Goal: Information Seeking & Learning: Learn about a topic

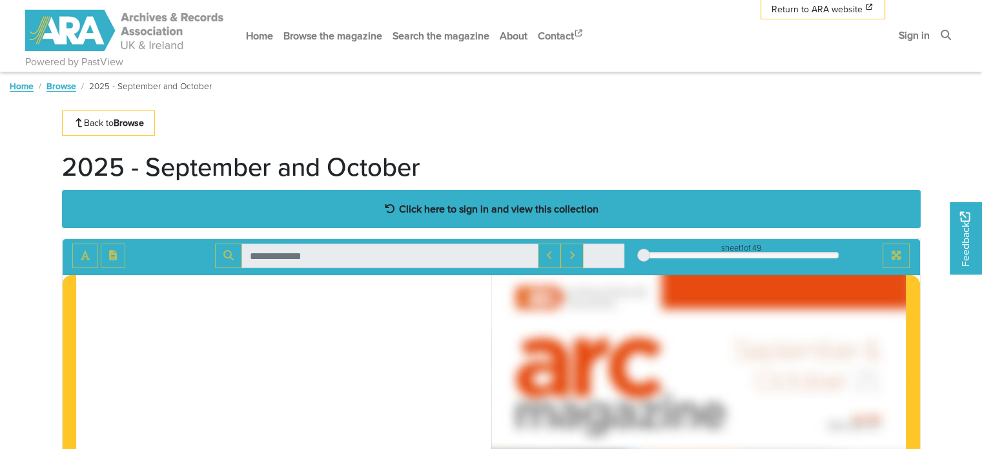
click at [530, 211] on strong "Click here to sign in and view this collection" at bounding box center [498, 208] width 199 height 14
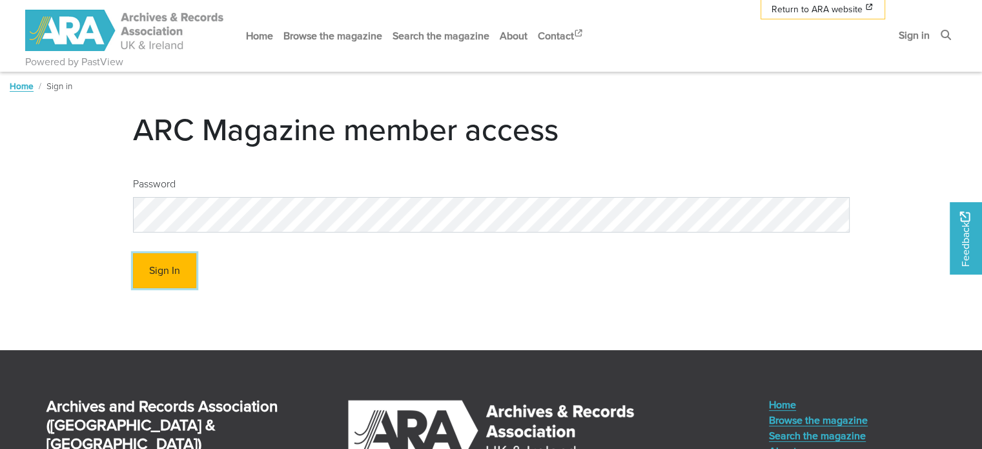
click at [156, 276] on button "Sign In" at bounding box center [164, 271] width 63 height 36
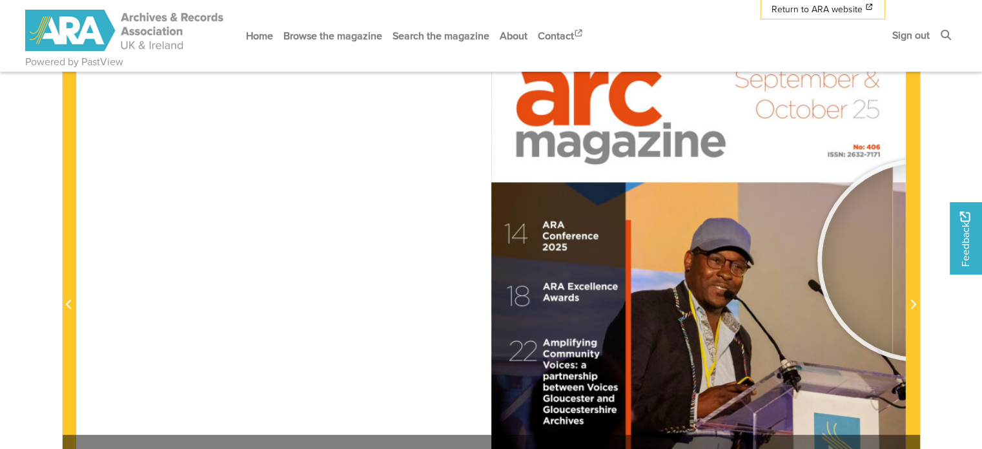
scroll to position [387, 0]
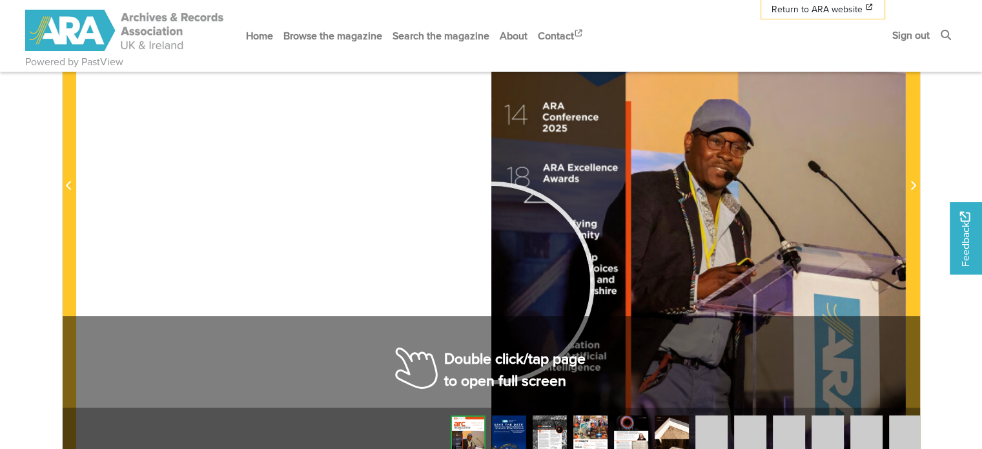
click at [493, 282] on div at bounding box center [493, 283] width 194 height 194
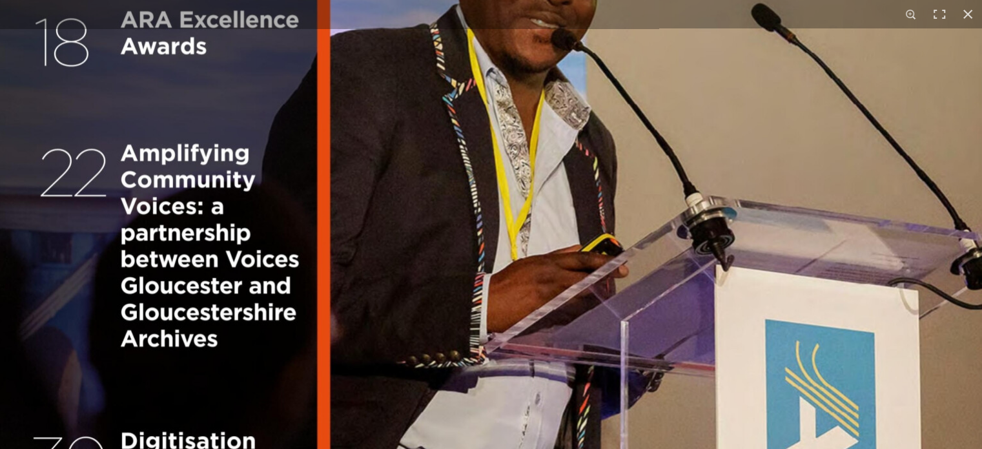
click at [972, 267] on img at bounding box center [491, 46] width 986 height 1394
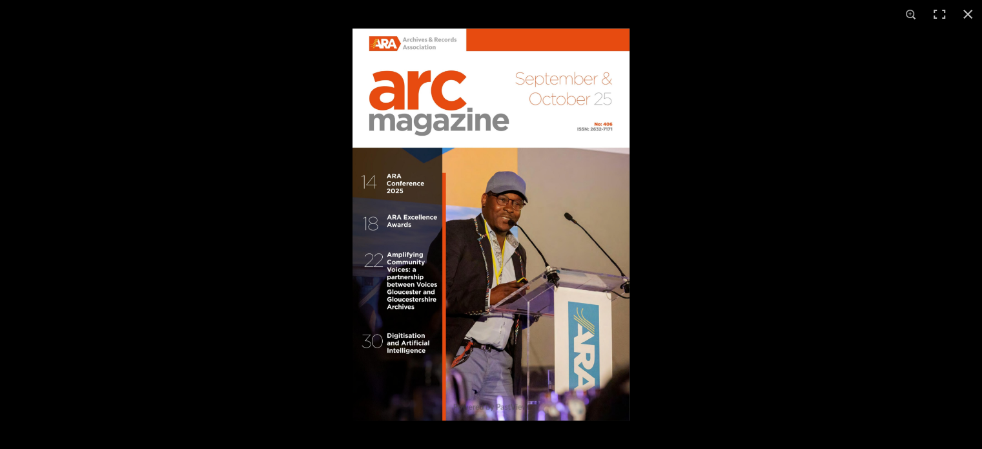
click at [616, 254] on img at bounding box center [490, 224] width 277 height 392
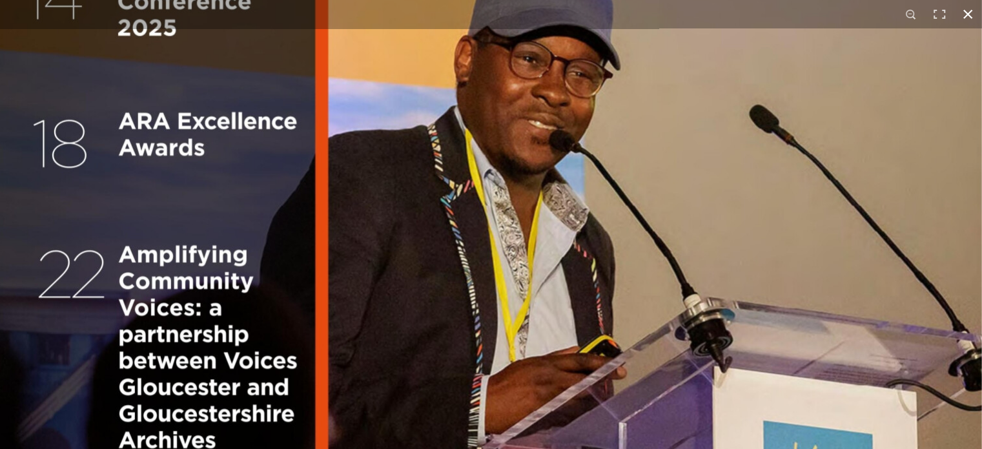
click at [968, 18] on button at bounding box center [967, 14] width 28 height 28
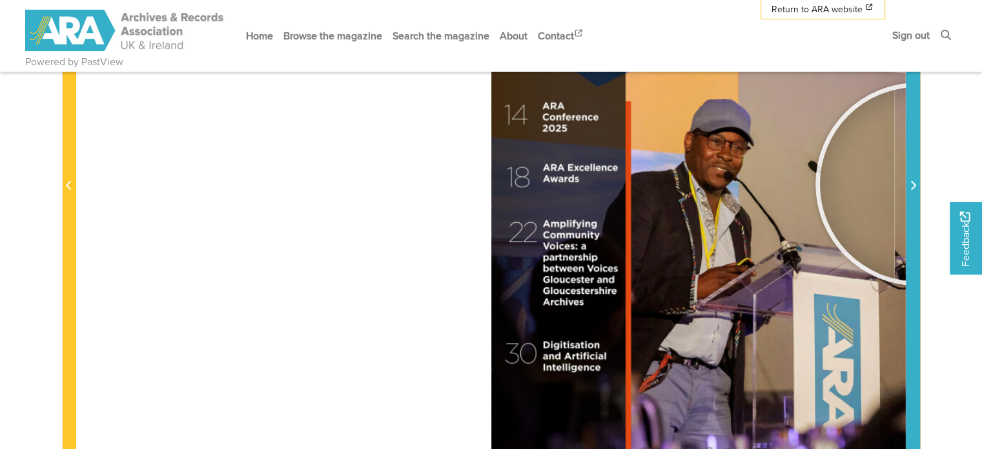
click at [917, 183] on span "Next Page" at bounding box center [912, 185] width 13 height 15
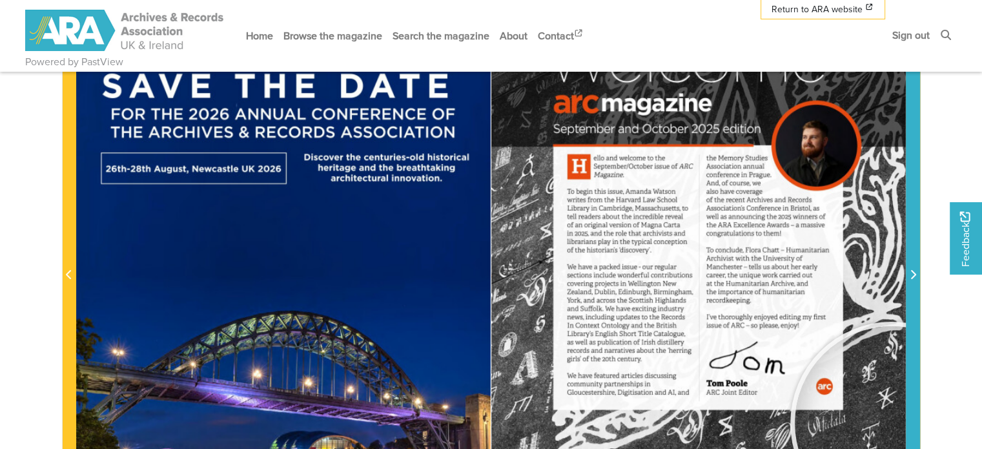
scroll to position [194, 0]
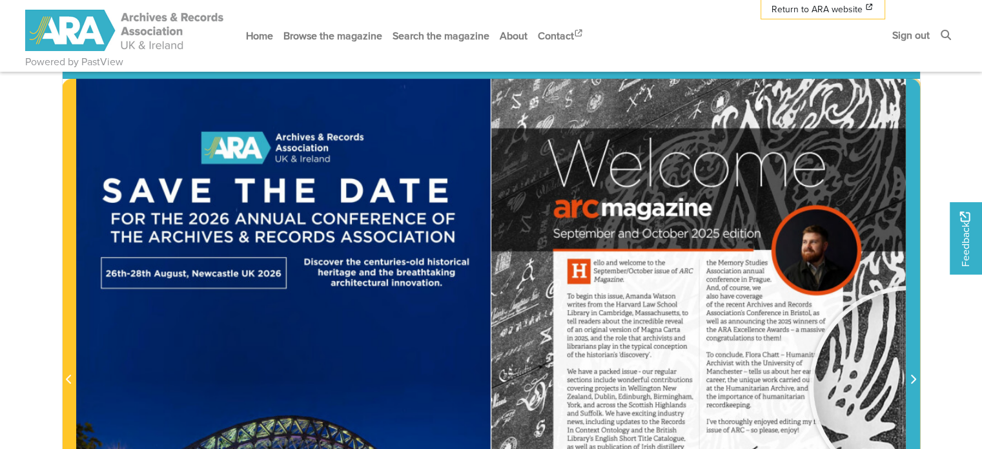
click at [911, 384] on span "Next Page" at bounding box center [912, 379] width 13 height 15
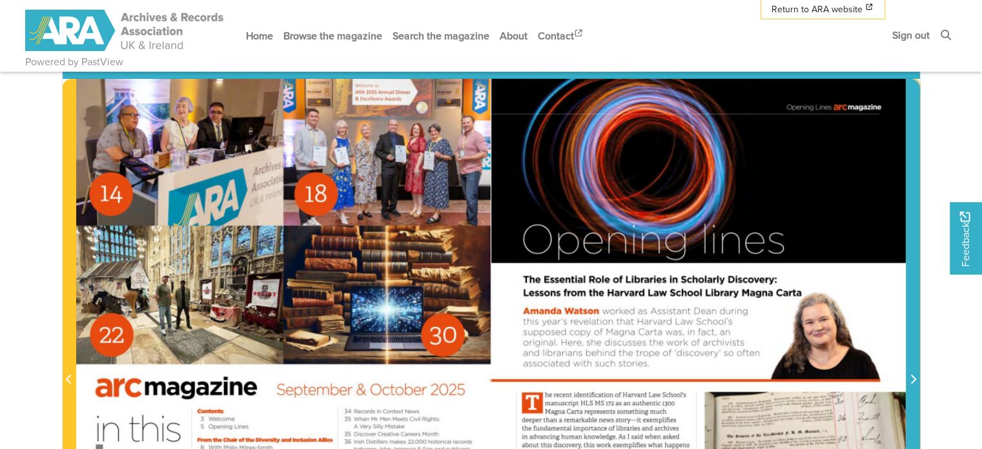
click at [911, 379] on icon "Next Page" at bounding box center [912, 379] width 6 height 10
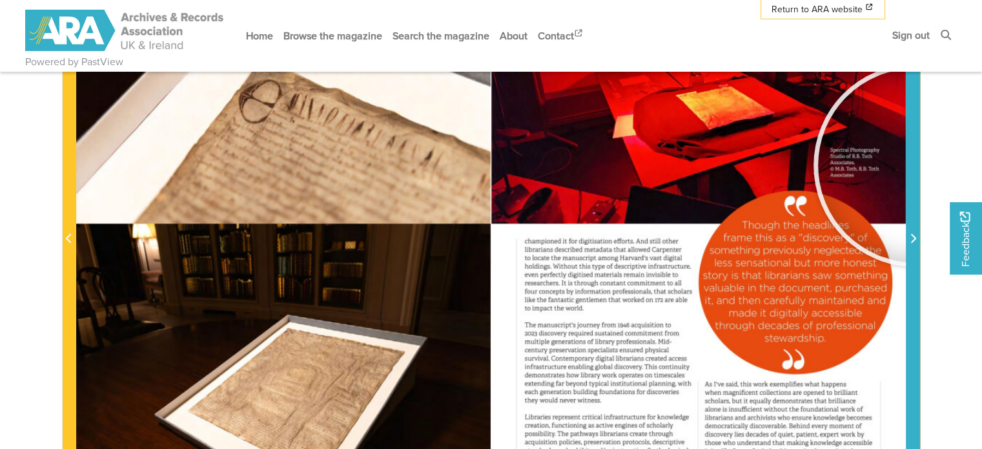
scroll to position [323, 0]
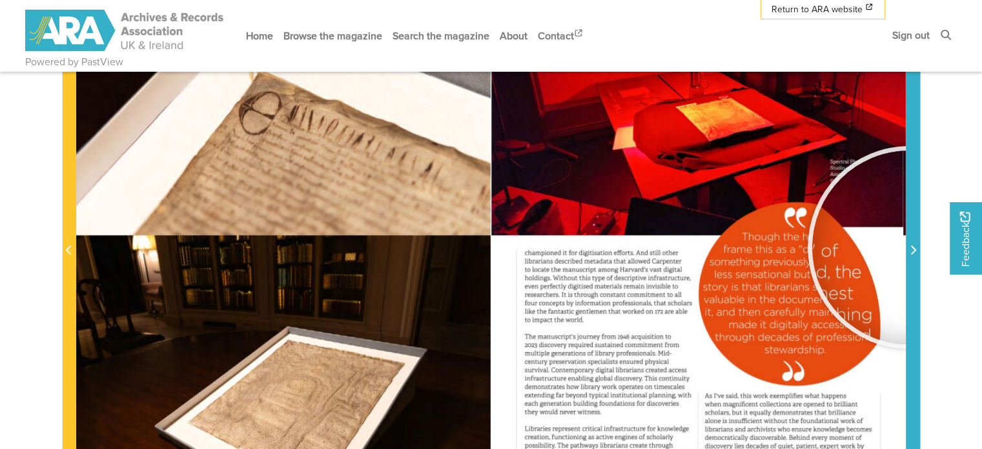
click at [909, 246] on icon "Next Page" at bounding box center [912, 250] width 6 height 10
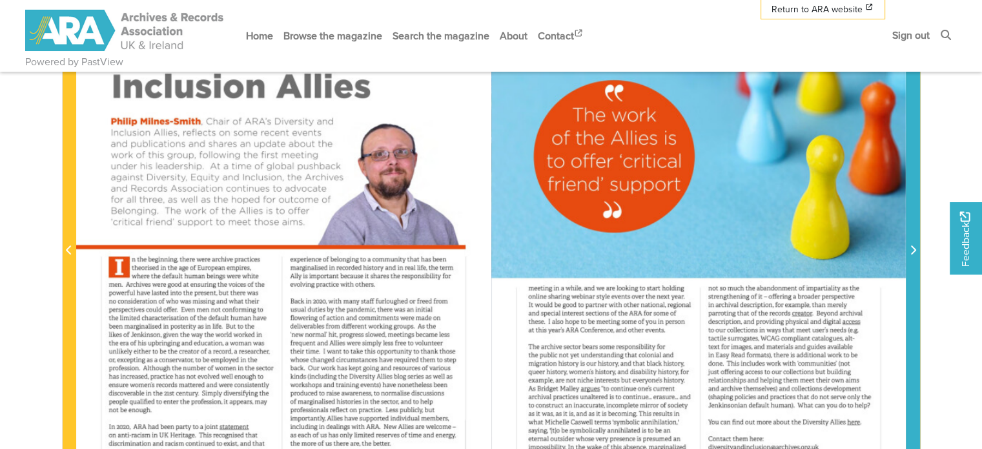
click at [909, 246] on icon "Next Page" at bounding box center [912, 250] width 6 height 10
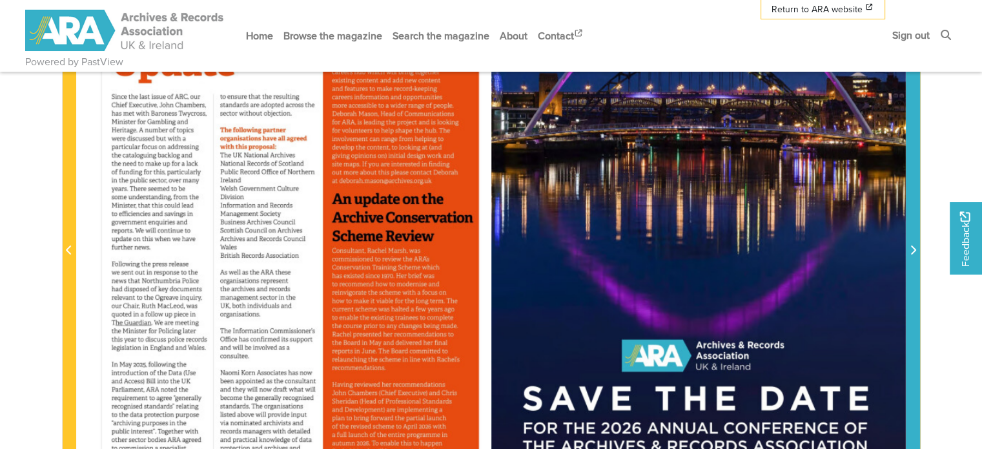
click at [909, 246] on icon "Next Page" at bounding box center [912, 250] width 6 height 10
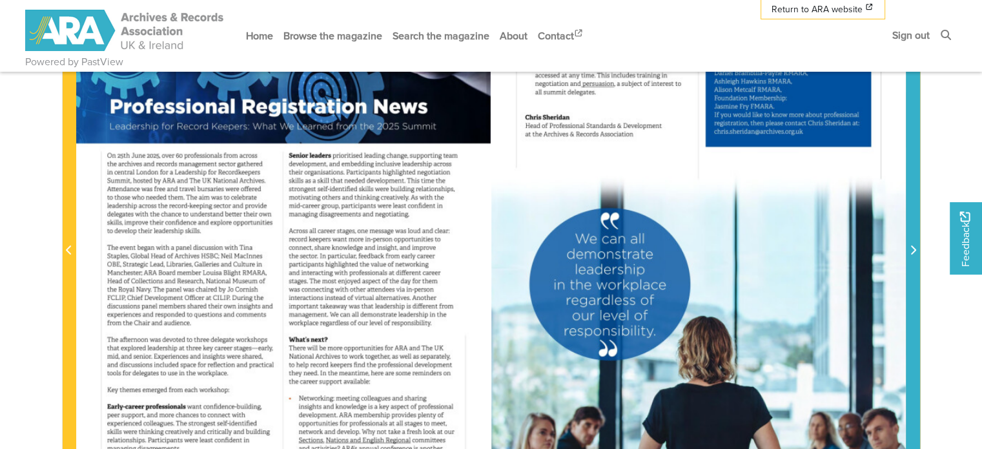
click at [909, 246] on icon "Next Page" at bounding box center [912, 250] width 6 height 10
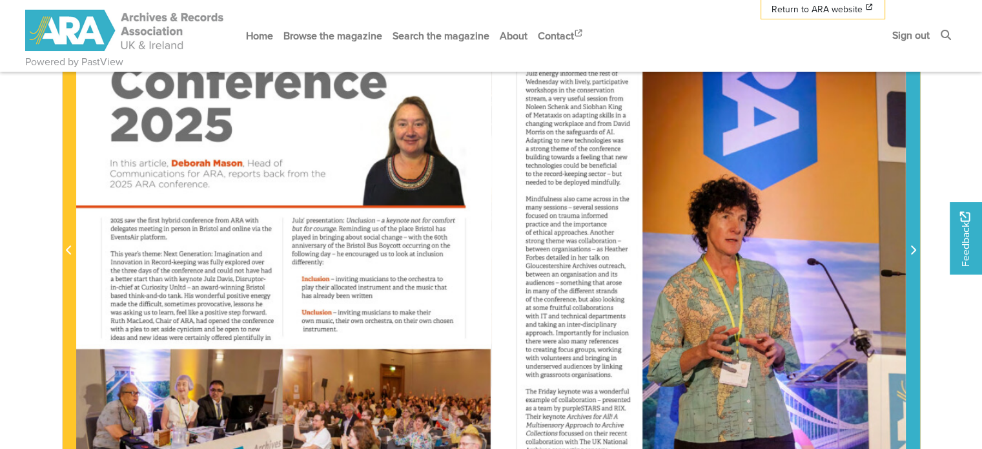
click at [909, 246] on icon "Next Page" at bounding box center [912, 250] width 6 height 10
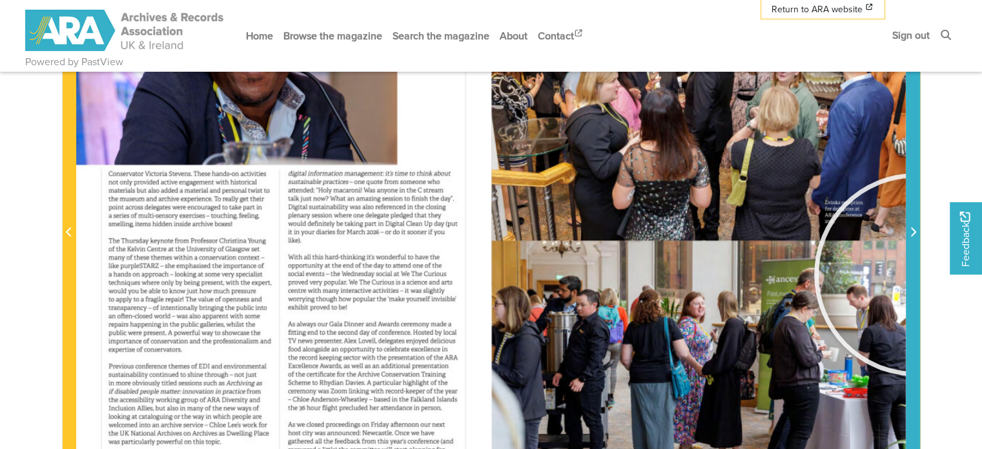
scroll to position [323, 0]
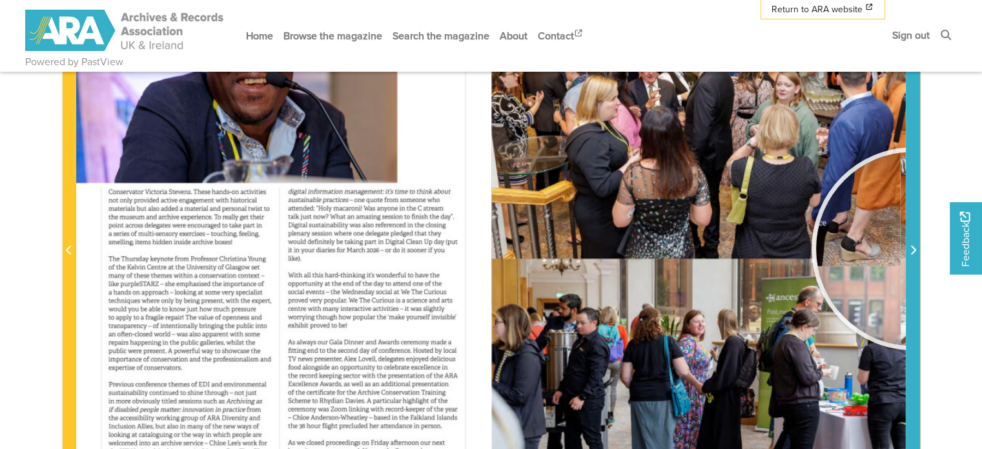
click at [913, 248] on icon "Next Page" at bounding box center [913, 249] width 5 height 9
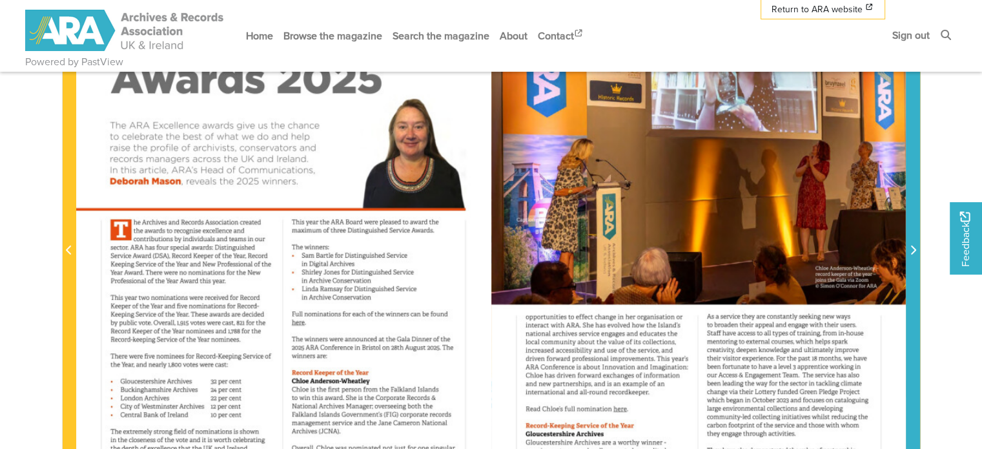
click at [913, 248] on icon "Next Page" at bounding box center [913, 249] width 5 height 9
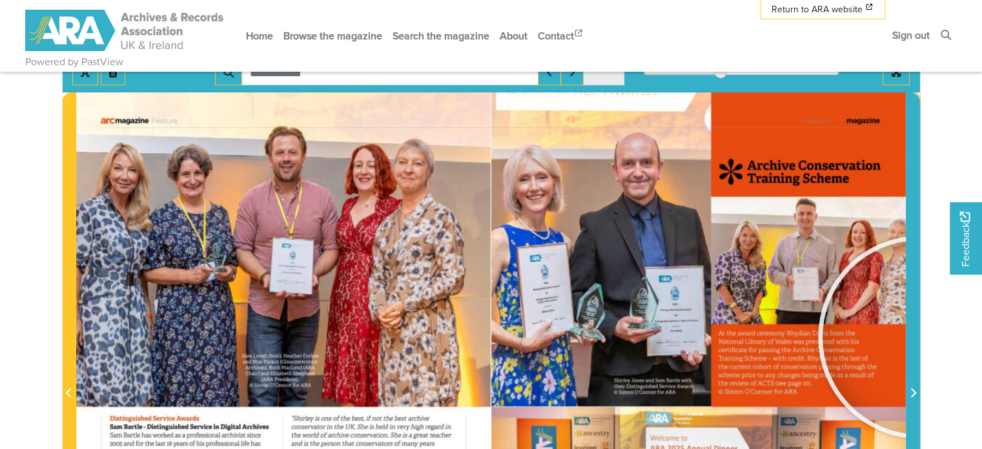
scroll to position [258, 0]
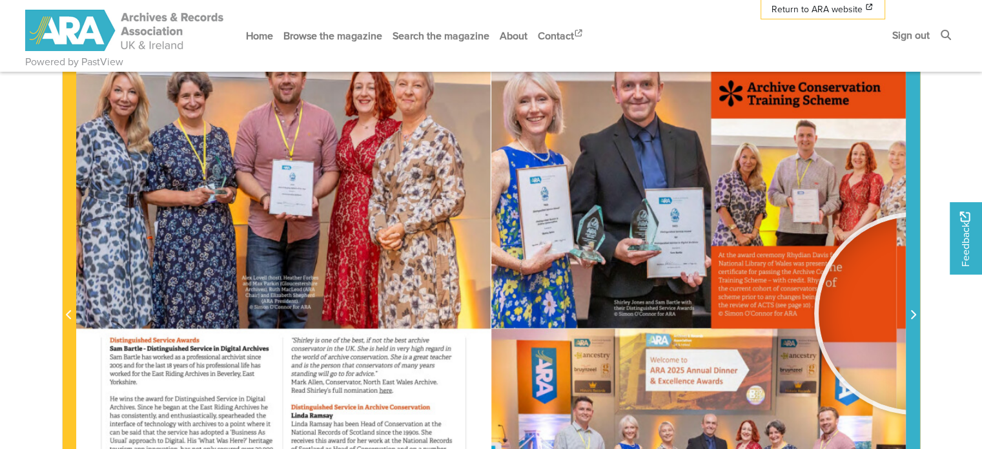
click at [915, 312] on icon "Next Page" at bounding box center [912, 314] width 6 height 10
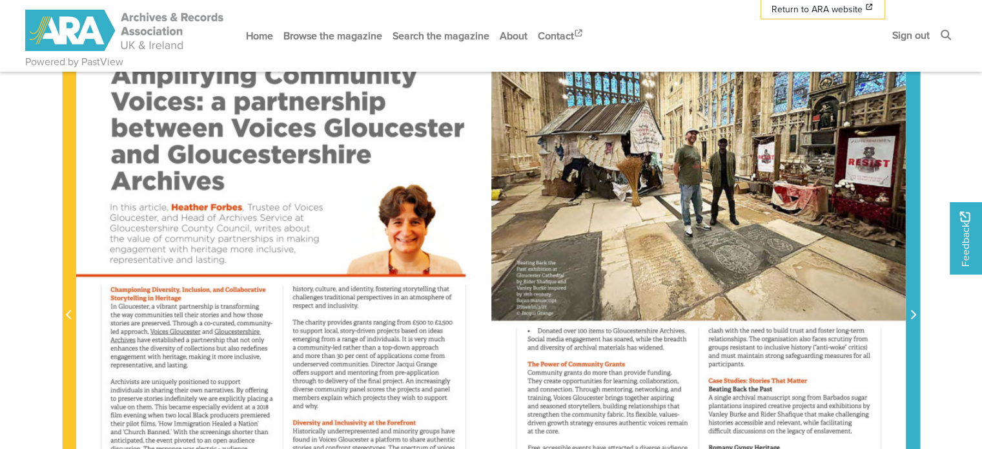
click at [911, 316] on icon "Next Page" at bounding box center [912, 314] width 6 height 10
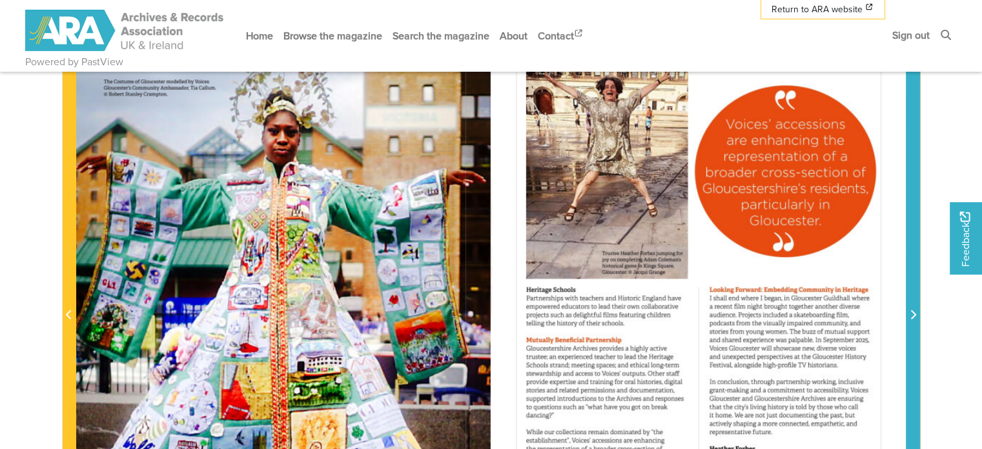
click at [911, 316] on icon "Next Page" at bounding box center [912, 314] width 6 height 10
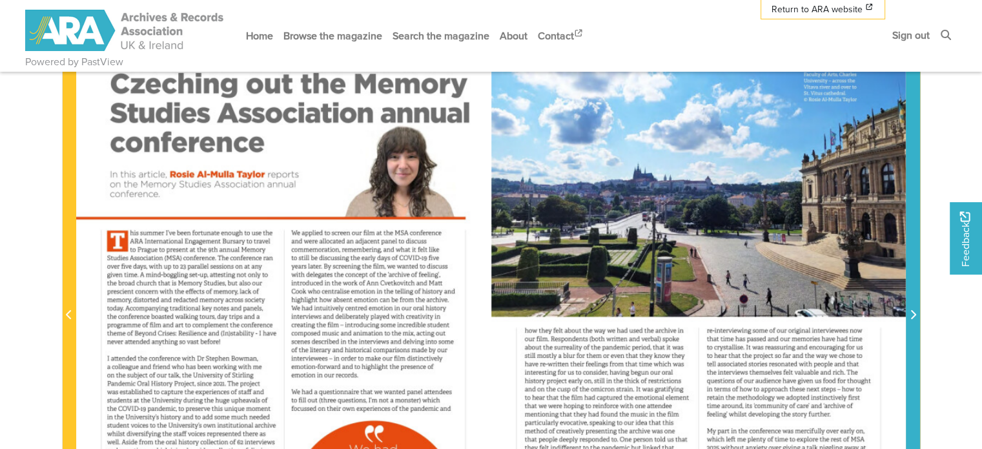
click at [911, 316] on icon "Next Page" at bounding box center [912, 314] width 6 height 10
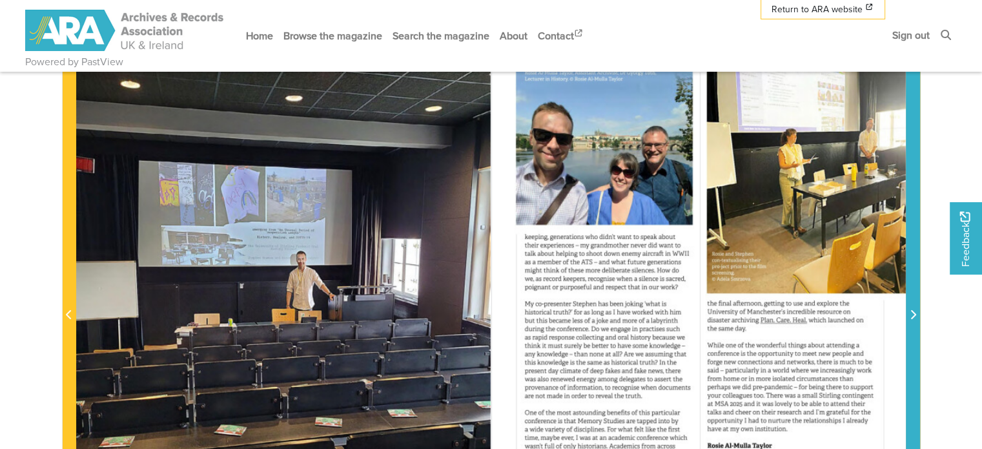
click at [911, 316] on icon "Next Page" at bounding box center [912, 314] width 6 height 10
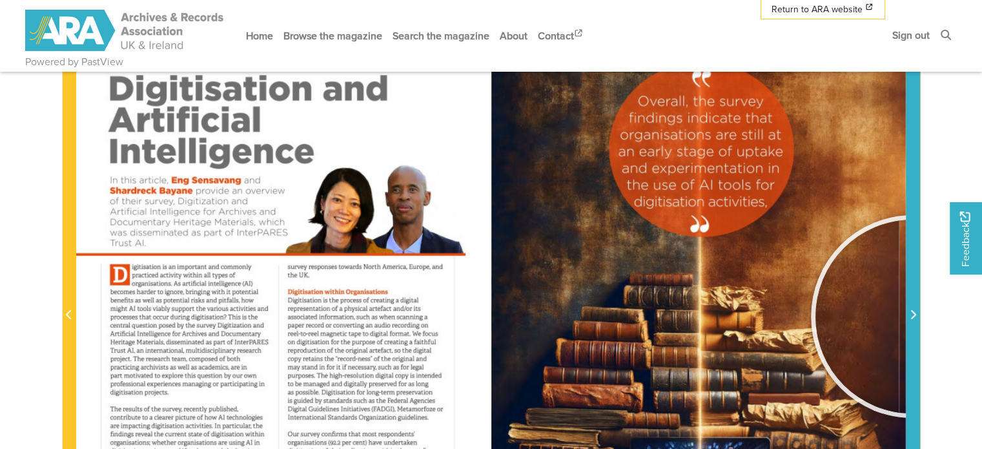
click at [912, 316] on icon "Next Page" at bounding box center [912, 314] width 6 height 10
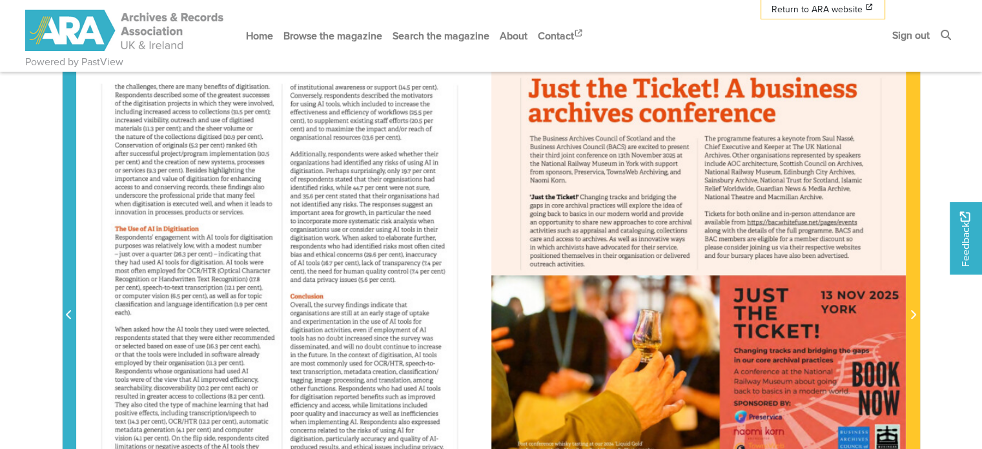
click at [71, 317] on icon "Previous Page" at bounding box center [69, 314] width 6 height 10
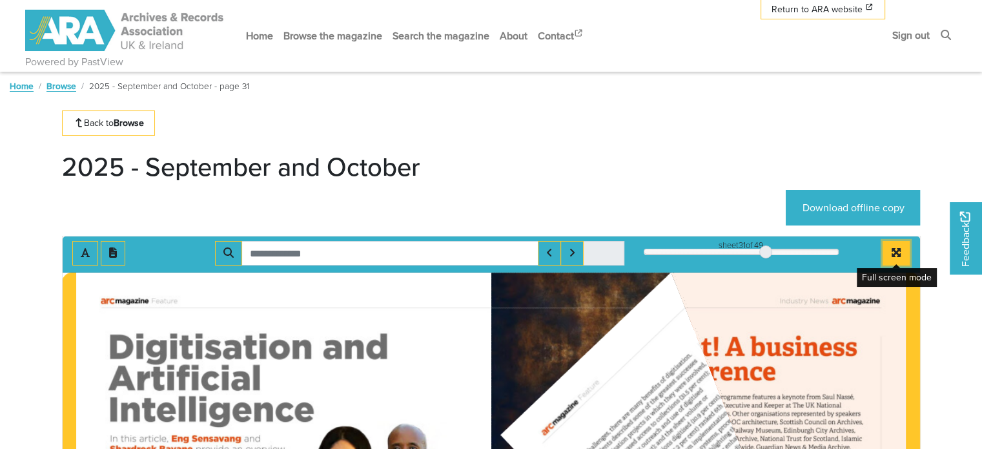
click at [899, 248] on icon "Full screen mode" at bounding box center [895, 252] width 9 height 9
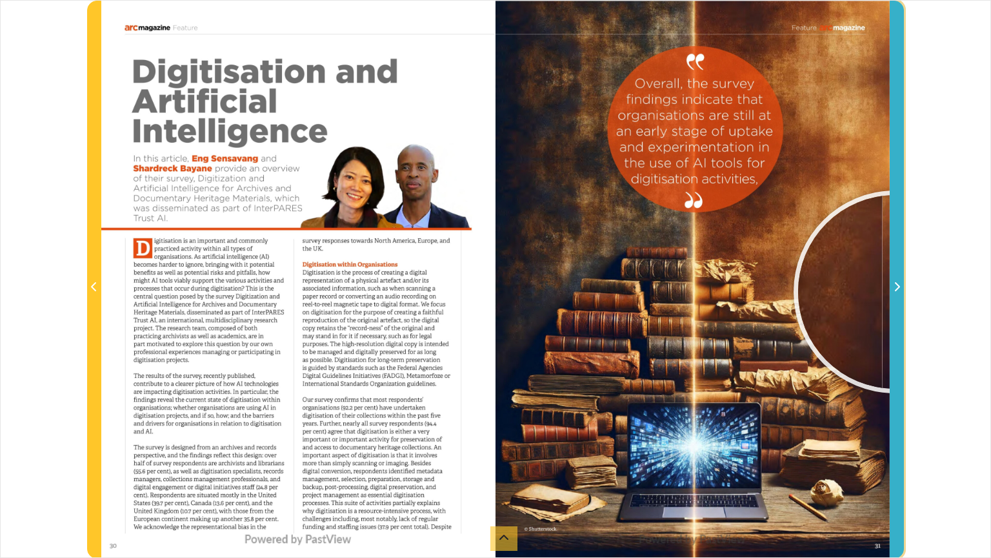
click at [895, 292] on span "Next Page" at bounding box center [897, 286] width 13 height 15
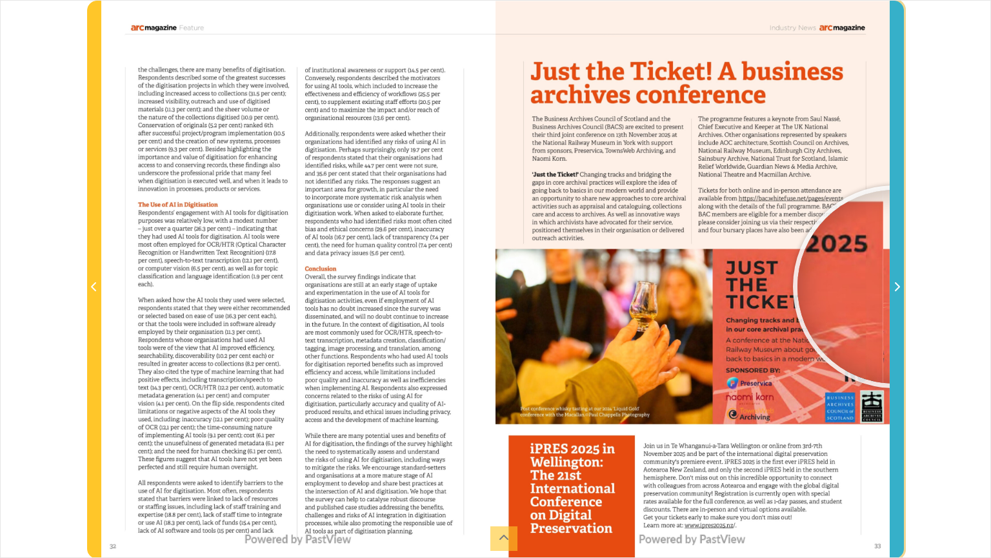
click at [895, 287] on icon "Next Page" at bounding box center [897, 286] width 6 height 10
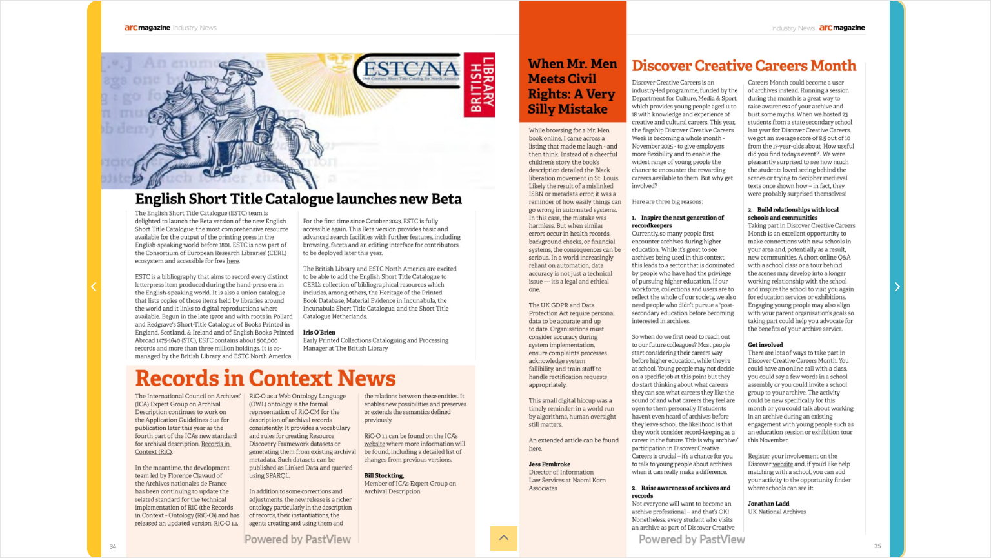
click at [896, 289] on icon "Next Page" at bounding box center [897, 286] width 6 height 10
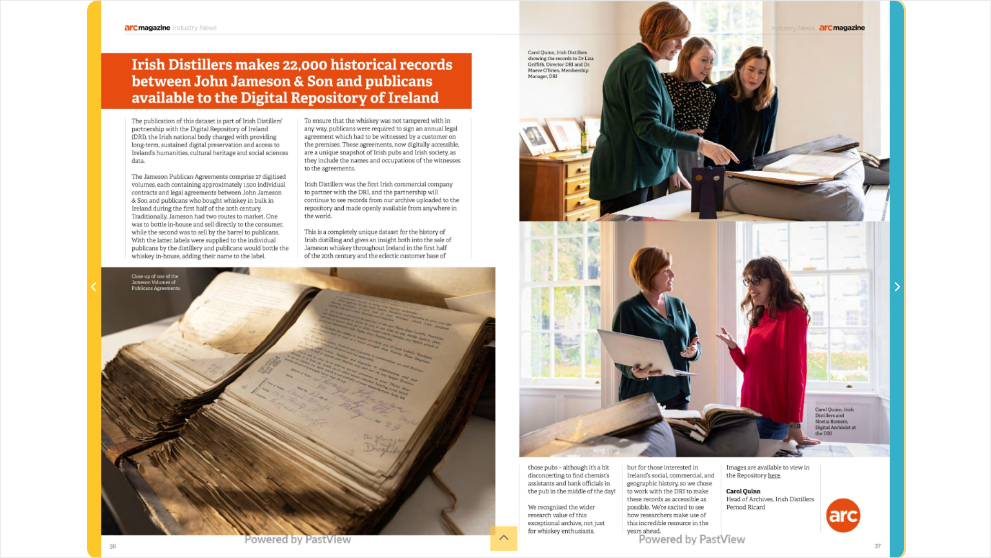
click at [896, 289] on icon "Next Page" at bounding box center [897, 286] width 6 height 10
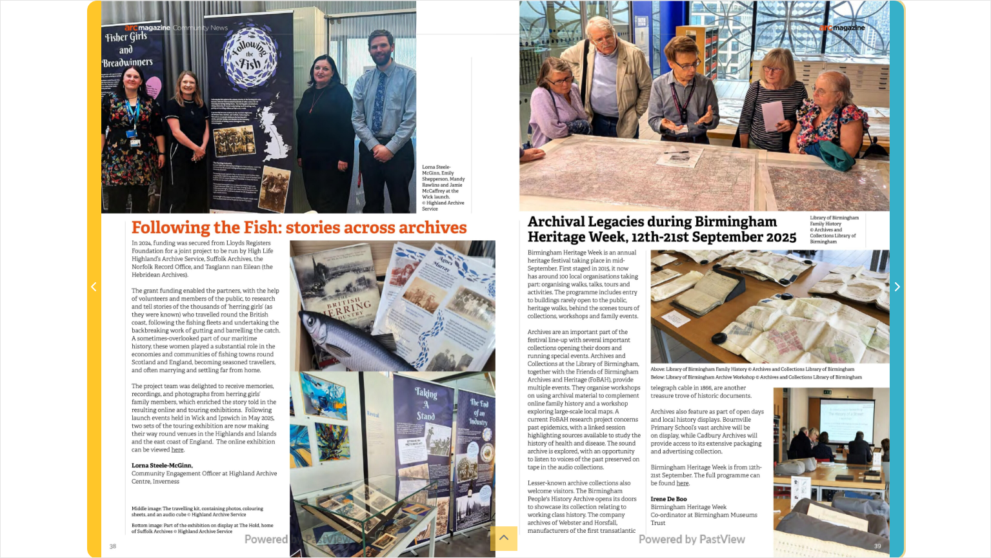
click at [896, 289] on icon "Next Page" at bounding box center [897, 286] width 6 height 10
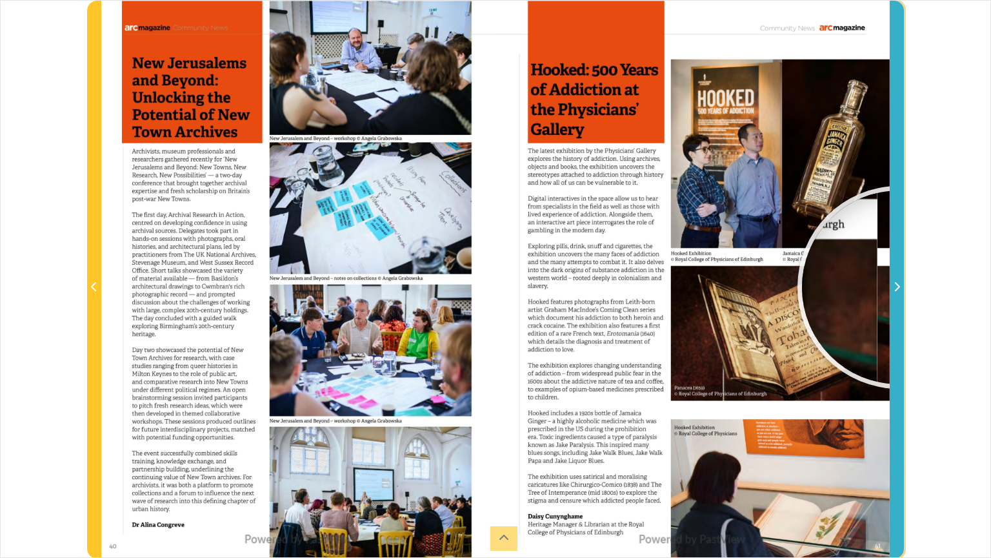
click at [899, 287] on icon "Next Page" at bounding box center [897, 286] width 5 height 9
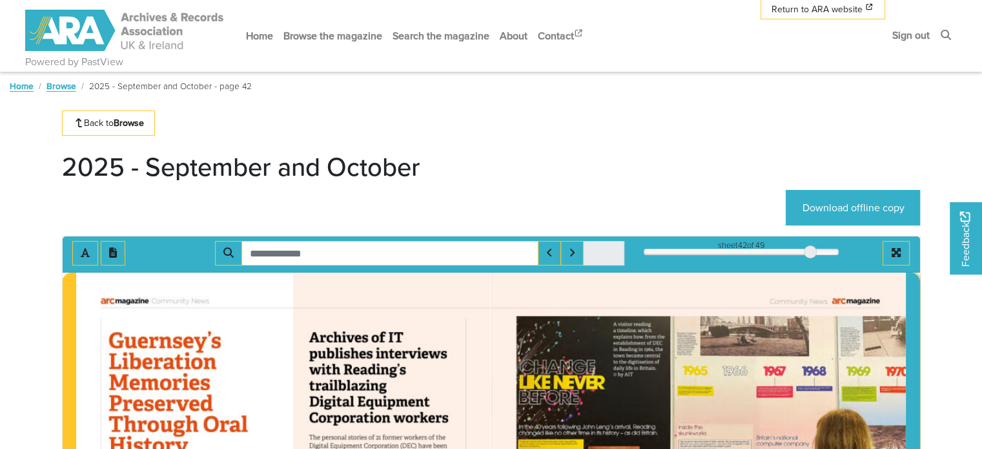
scroll to position [194, 0]
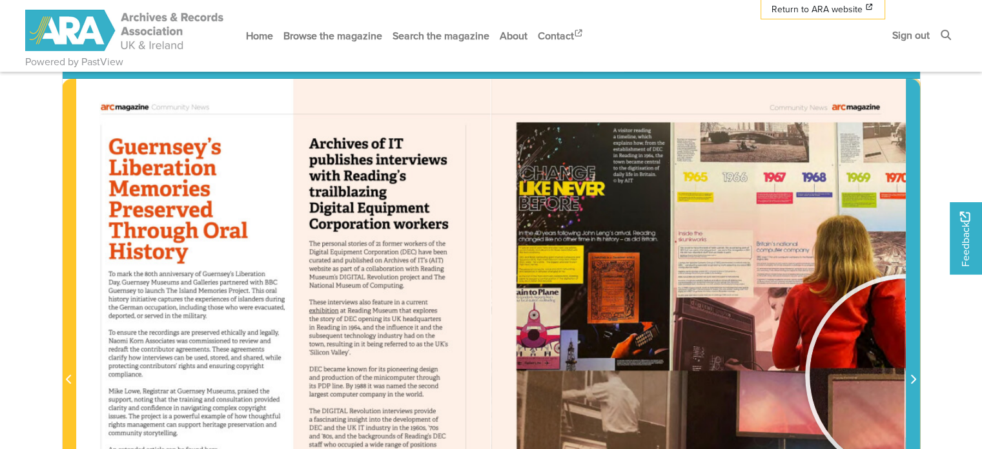
click at [906, 374] on span "Next Page" at bounding box center [912, 379] width 13 height 15
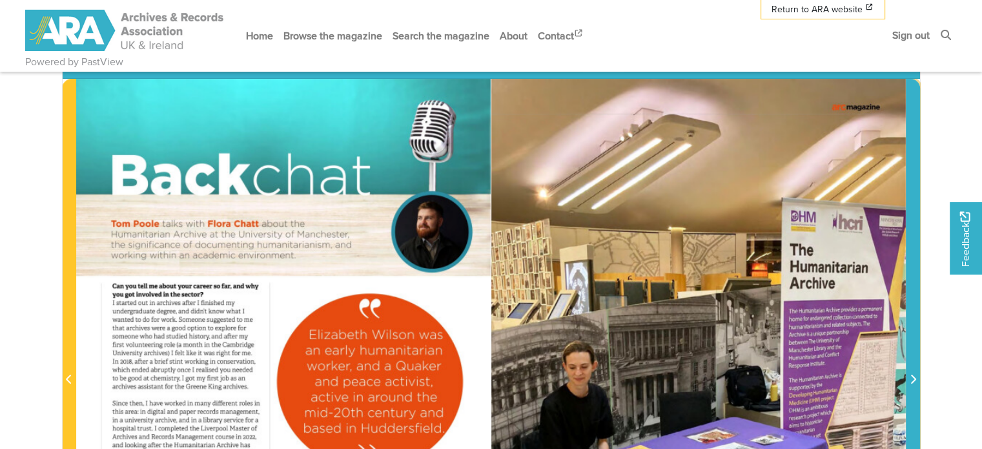
click at [908, 376] on span "Next Page" at bounding box center [912, 379] width 13 height 15
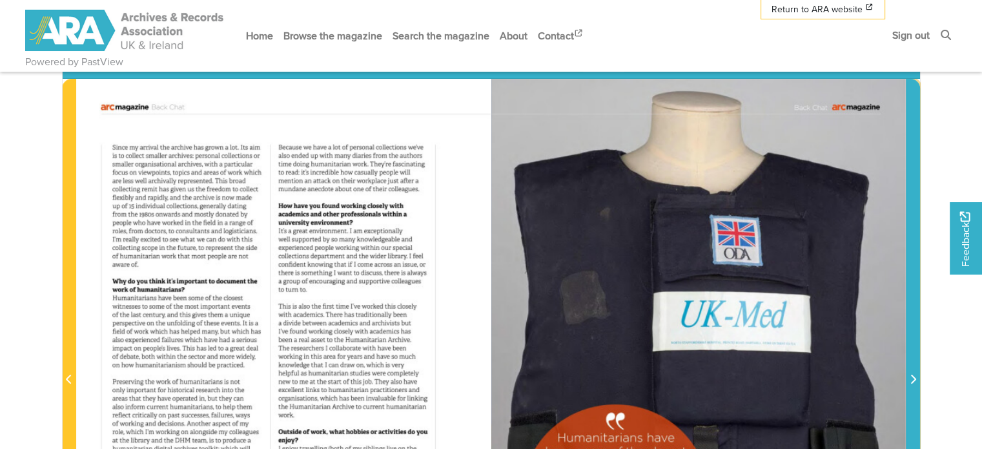
click at [908, 376] on span "Next Page" at bounding box center [912, 379] width 13 height 15
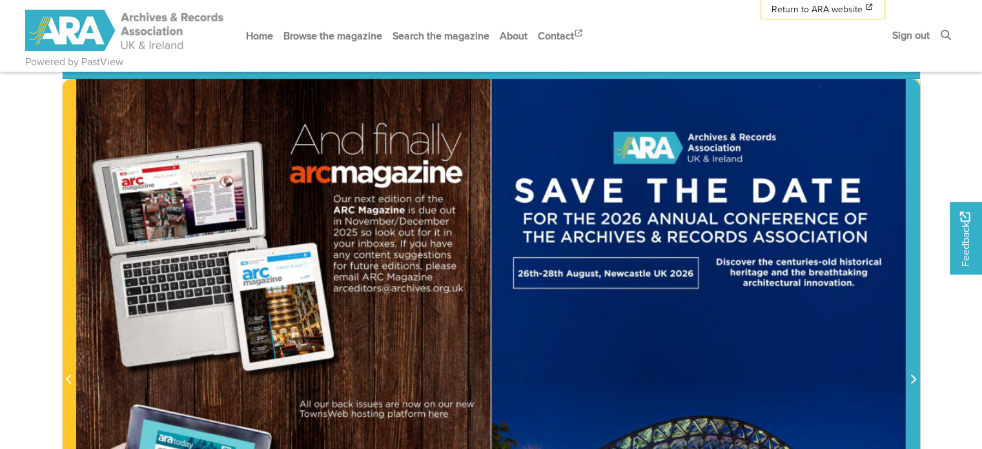
click at [908, 376] on span "Next Page" at bounding box center [912, 379] width 13 height 15
